Goal: Transaction & Acquisition: Download file/media

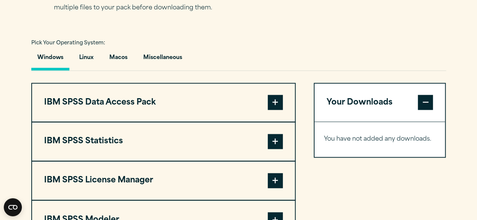
scroll to position [527, 0]
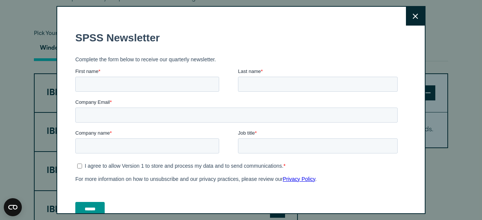
click at [408, 20] on button "Close" at bounding box center [415, 16] width 19 height 19
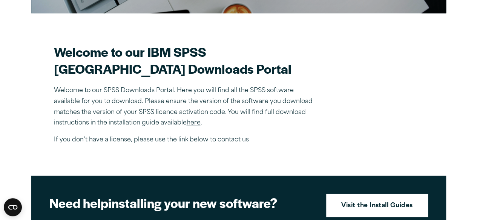
scroll to position [193, 0]
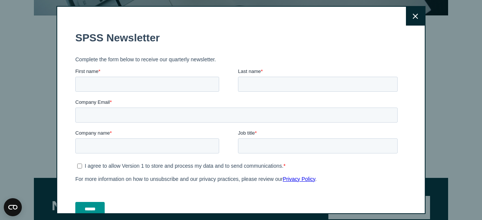
click at [408, 20] on button "Close" at bounding box center [415, 16] width 19 height 19
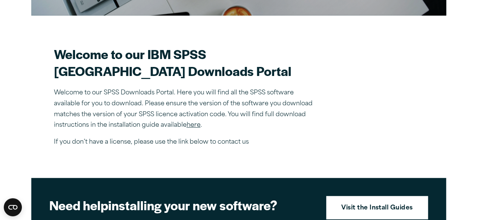
click at [196, 128] on link "here" at bounding box center [193, 125] width 14 height 6
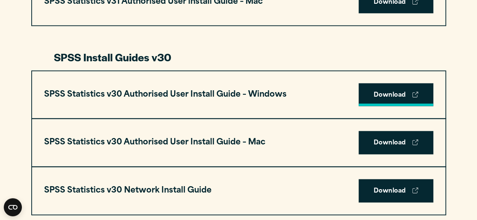
scroll to position [512, 0]
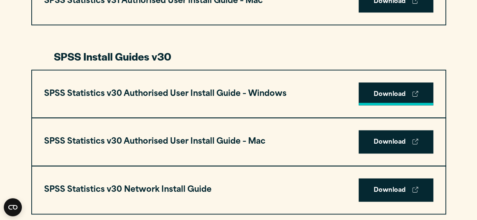
click at [390, 89] on link "Download" at bounding box center [395, 94] width 75 height 23
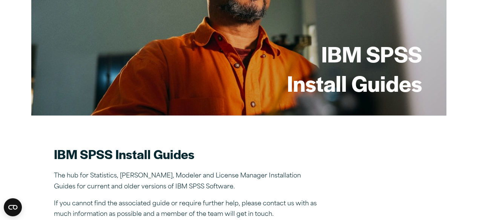
scroll to position [0, 0]
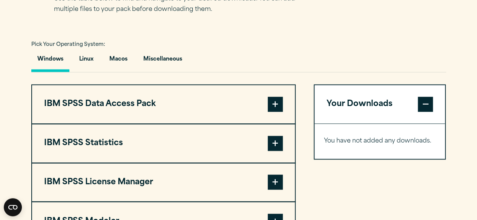
scroll to position [527, 0]
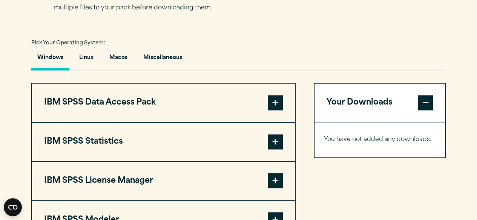
click at [429, 100] on span at bounding box center [424, 102] width 15 height 15
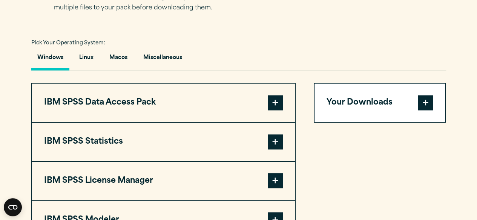
click at [429, 100] on span at bounding box center [424, 102] width 15 height 15
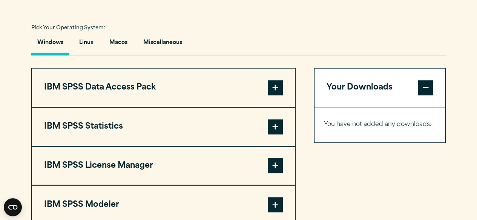
scroll to position [603, 0]
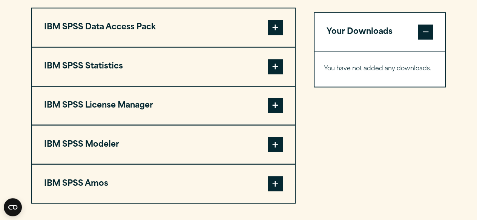
click at [272, 64] on span at bounding box center [274, 66] width 15 height 15
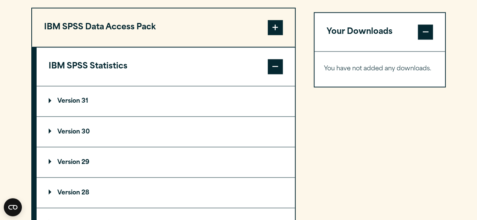
click at [133, 104] on summary "Version 31" at bounding box center [166, 101] width 258 height 30
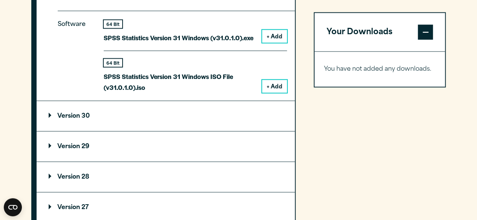
scroll to position [708, 0]
click at [222, 127] on summary "Version 30" at bounding box center [166, 116] width 258 height 30
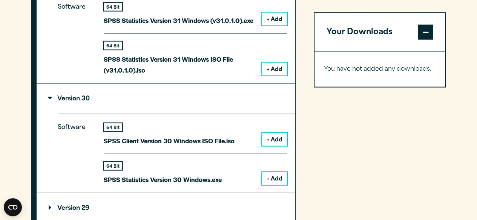
scroll to position [738, 0]
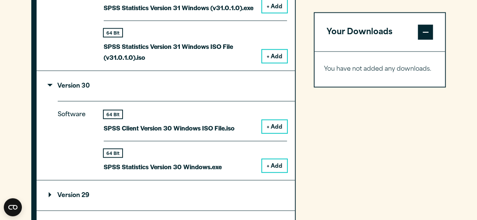
click at [280, 162] on button "+ Add" at bounding box center [274, 166] width 25 height 13
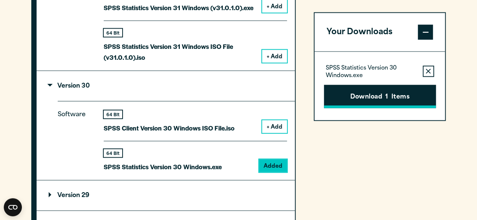
click at [377, 97] on button "Download 1 Items" at bounding box center [380, 96] width 112 height 23
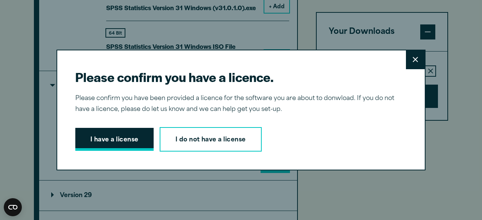
click at [125, 138] on button "I have a license" at bounding box center [114, 139] width 78 height 23
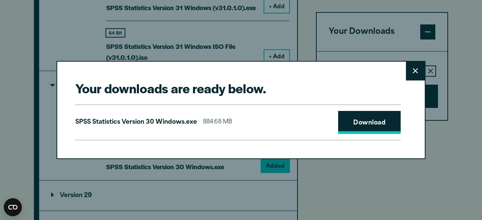
click at [387, 113] on link "Download" at bounding box center [369, 122] width 63 height 23
click at [377, 122] on link "Download" at bounding box center [369, 122] width 63 height 23
click at [372, 126] on link "Download" at bounding box center [369, 122] width 63 height 23
click at [416, 71] on button "Close" at bounding box center [415, 71] width 19 height 19
